Goal: Task Accomplishment & Management: Manage account settings

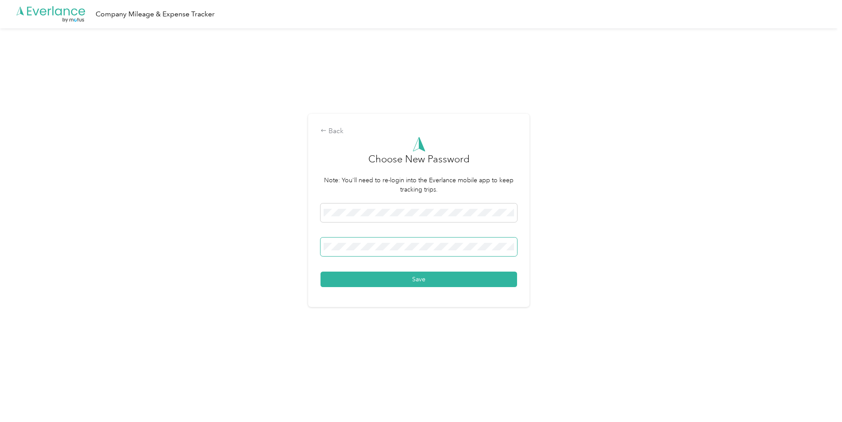
click at [321, 272] on button "Save" at bounding box center [419, 279] width 197 height 15
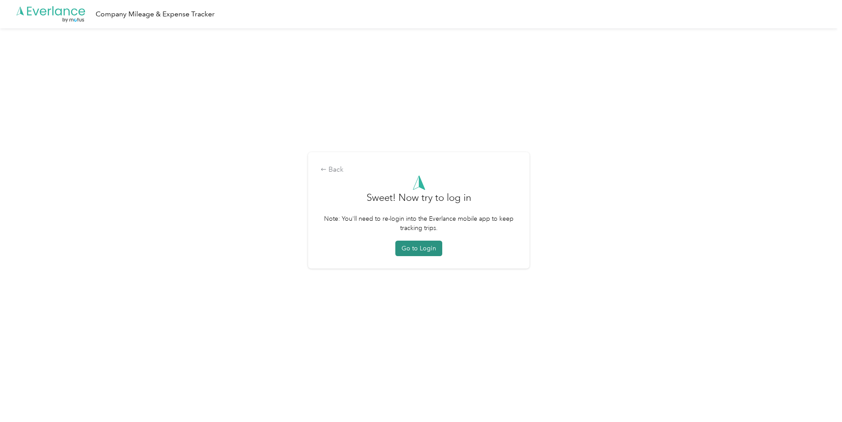
click at [427, 247] on button "Go to Login" at bounding box center [418, 248] width 47 height 15
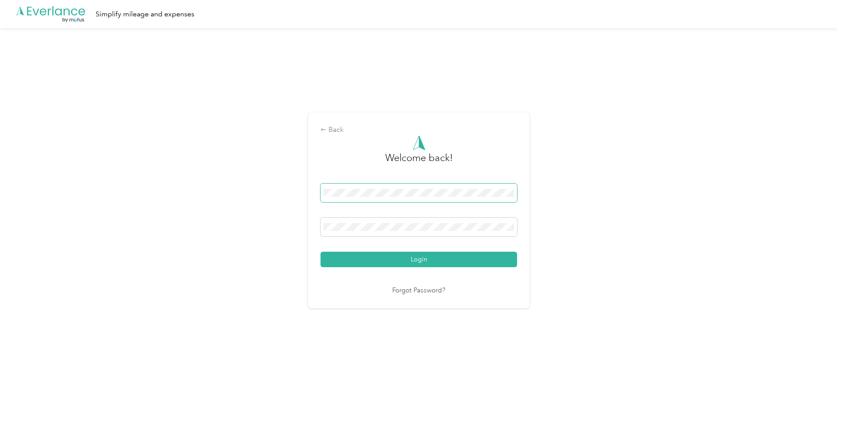
click at [321, 252] on button "Login" at bounding box center [419, 259] width 197 height 15
